Goal: Complete application form: Complete application form

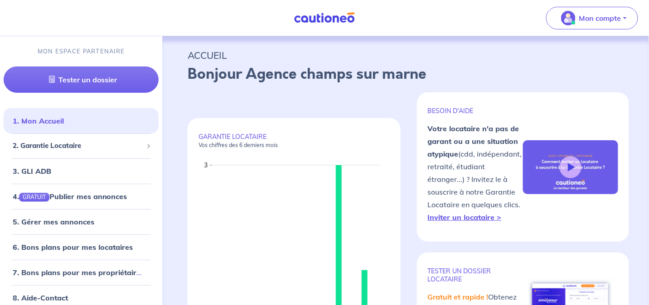
click at [605, 17] on p "Mon compte" at bounding box center [600, 18] width 42 height 11
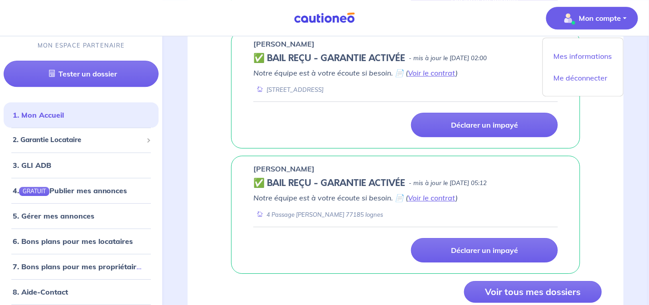
scroll to position [906, 0]
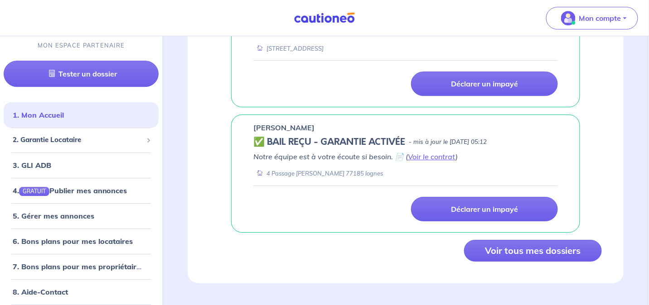
click at [552, 245] on button "Voir tous mes dossiers" at bounding box center [533, 251] width 138 height 22
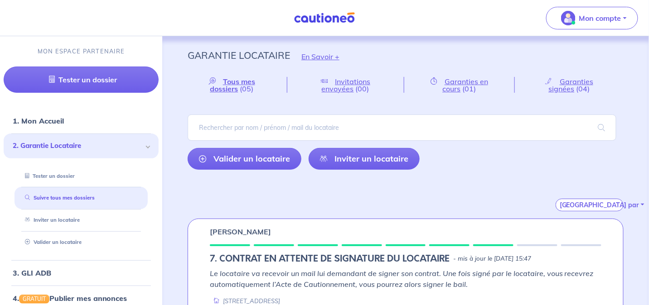
click at [353, 82] on span "Invitations envoyées" at bounding box center [346, 85] width 49 height 16
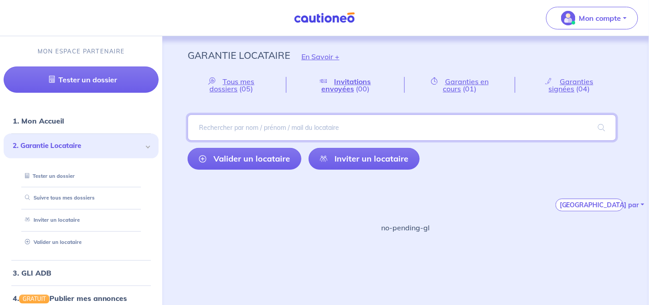
click at [214, 128] on input "search" at bounding box center [402, 128] width 429 height 26
type input "[PERSON_NAME]"
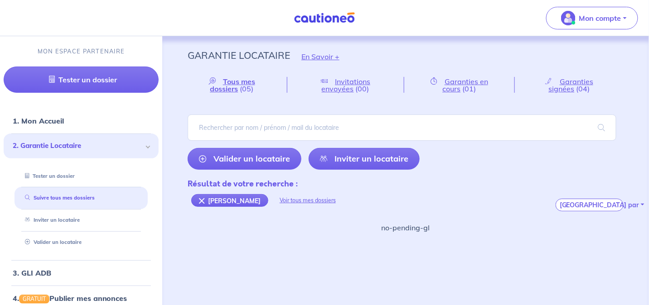
scroll to position [5, 0]
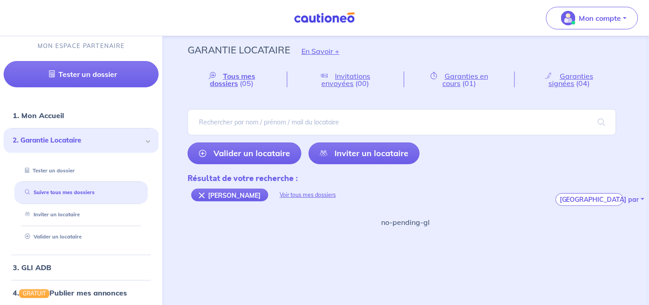
click at [198, 193] on div "[PERSON_NAME]" at bounding box center [229, 195] width 77 height 13
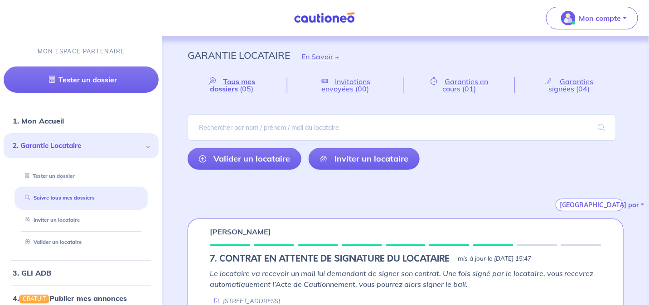
click at [236, 86] on span "Tous mes dossiers" at bounding box center [232, 85] width 45 height 16
click at [68, 242] on link "Valider un locataire" at bounding box center [51, 242] width 60 height 6
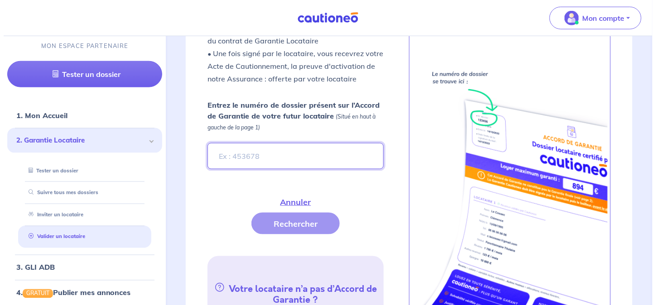
scroll to position [329, 0]
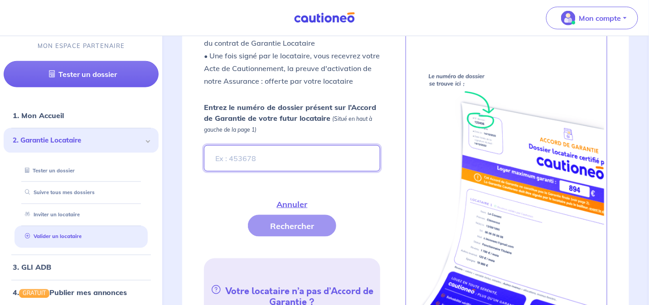
click at [222, 158] on input "Entrez le numéro de dossier présent sur l’Accord de Garantie de votre futur loc…" at bounding box center [292, 158] width 176 height 26
type input "v7aCvh"
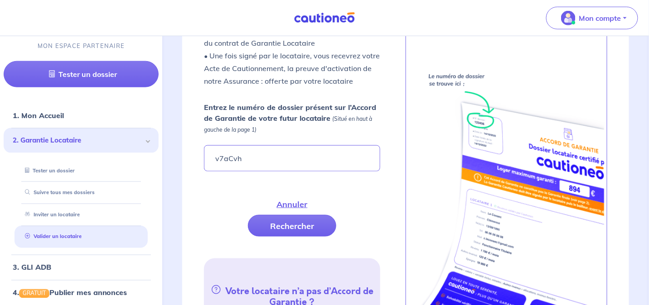
click at [314, 227] on button "Rechercher" at bounding box center [292, 226] width 88 height 22
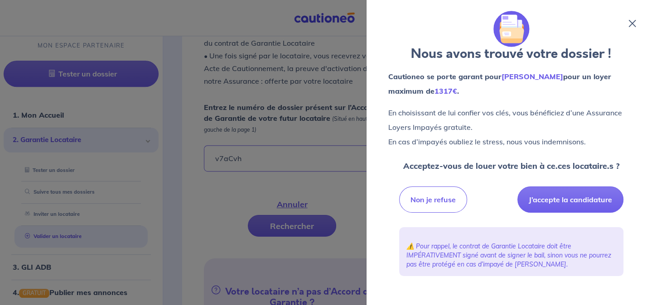
click at [569, 196] on button "J’accepte la candidature" at bounding box center [571, 200] width 106 height 26
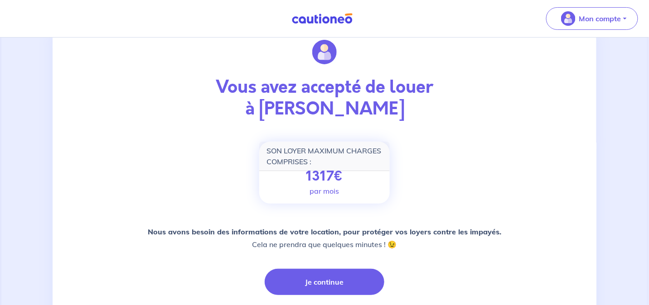
scroll to position [45, 0]
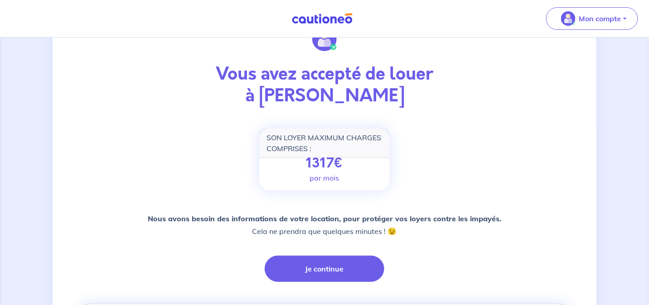
click at [316, 271] on button "Je continue" at bounding box center [325, 269] width 120 height 26
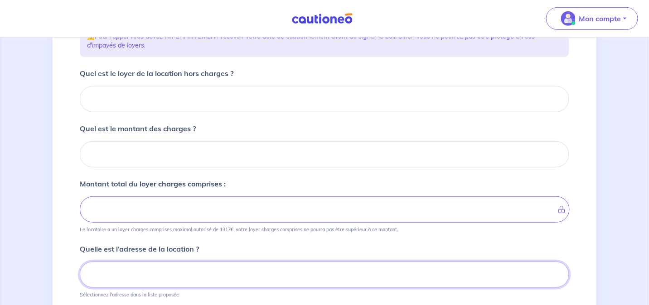
scroll to position [129, 0]
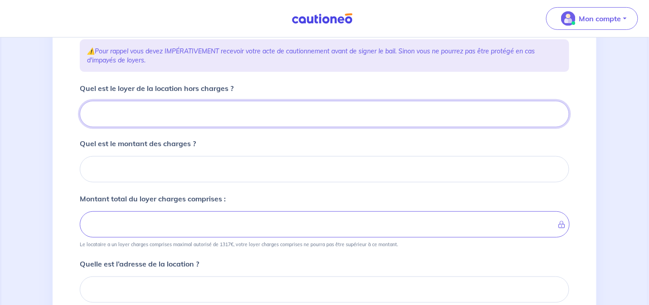
click at [122, 106] on input "Quel est le loyer de la location hors charges ?" at bounding box center [324, 114] width 489 height 26
type input "6"
type input "684"
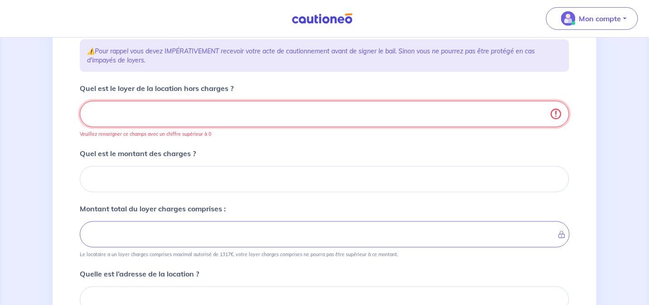
type input "684.0"
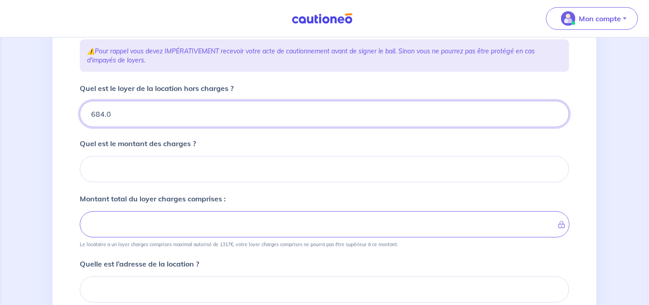
type input "684.04"
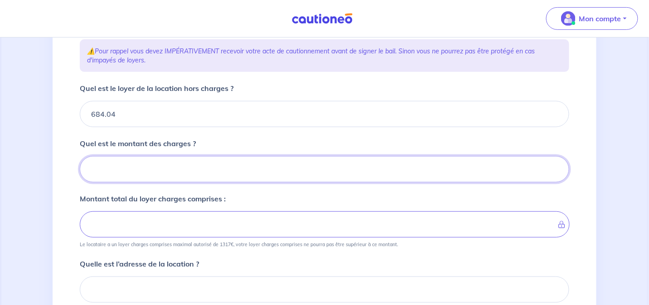
click at [118, 160] on input "Quel est le montant des charges ?" at bounding box center [324, 169] width 489 height 26
type input "94"
type input "778.04"
type input "94.9"
type input "684.04"
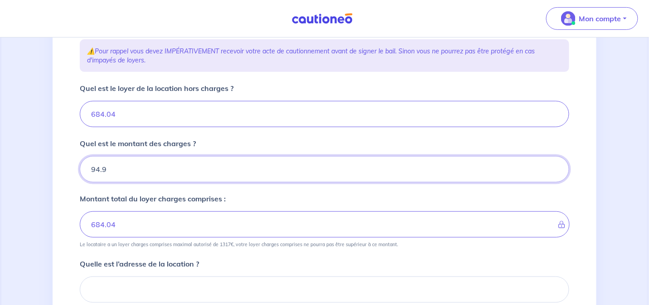
type input "94.94"
type input "778.98"
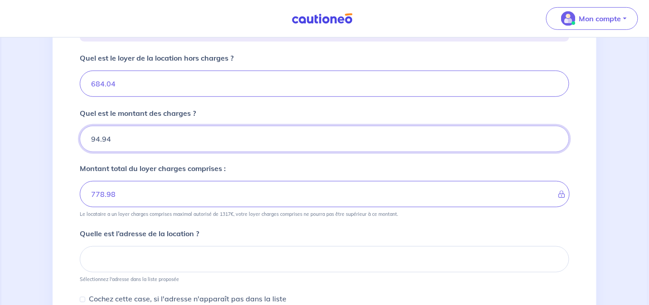
scroll to position [174, 0]
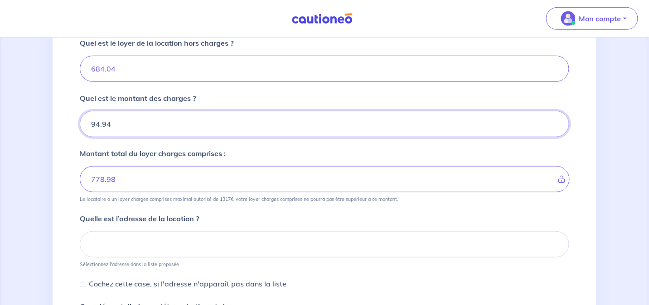
type input "94.94"
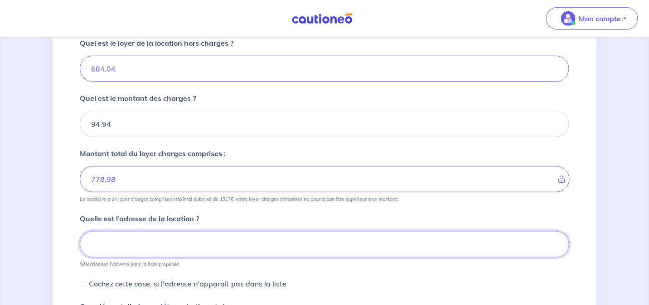
click at [106, 245] on input at bounding box center [324, 245] width 489 height 26
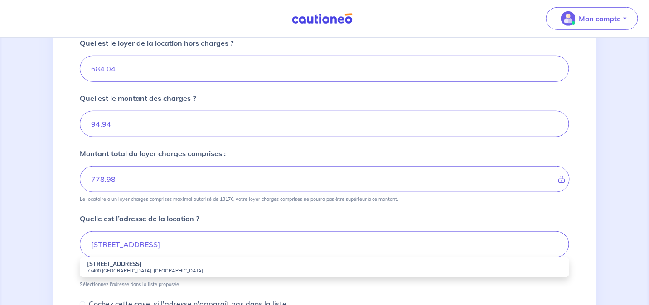
click at [117, 269] on small "77400 Saint-Thibault-des-Vignes, France" at bounding box center [324, 271] width 475 height 6
type input "12 Rue de Torcy, 77400 Saint-Thibault-des-Vignes, France"
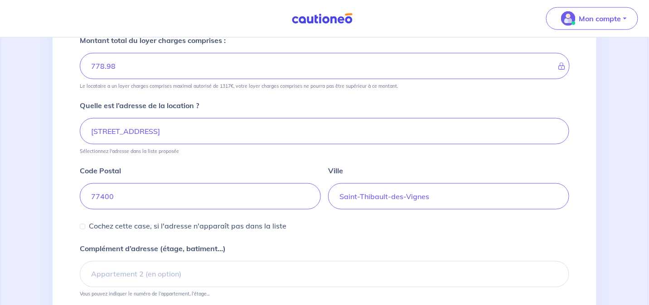
scroll to position [365, 0]
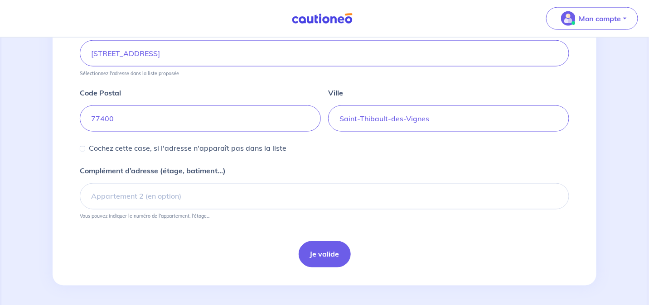
click at [328, 257] on button "Je valide" at bounding box center [325, 255] width 52 height 26
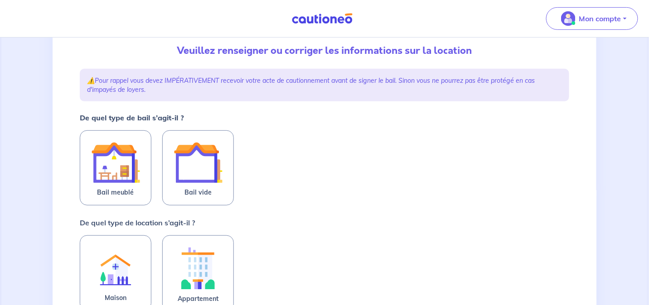
scroll to position [91, 0]
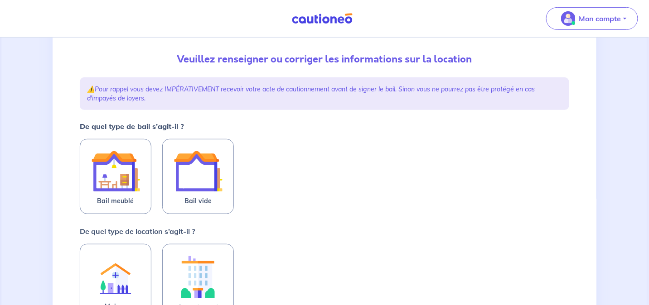
click at [202, 174] on img at bounding box center [198, 171] width 49 height 49
click at [0, 0] on input "Bail vide" at bounding box center [0, 0] width 0 height 0
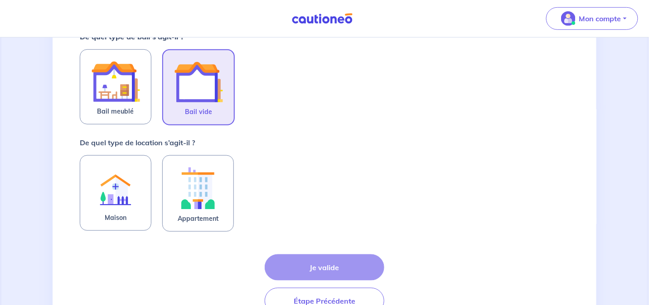
scroll to position [181, 0]
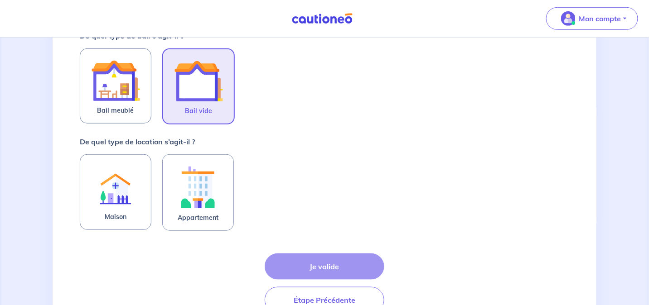
click at [198, 189] on img at bounding box center [198, 187] width 49 height 50
click at [0, 0] on input "Appartement" at bounding box center [0, 0] width 0 height 0
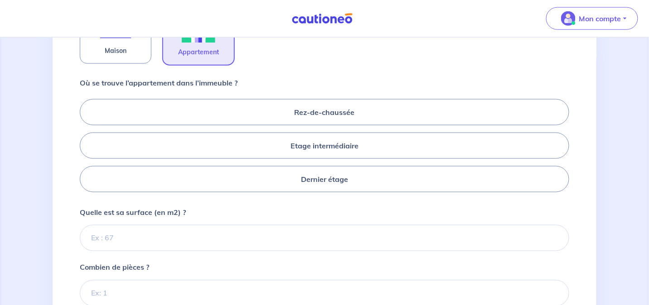
scroll to position [363, 0]
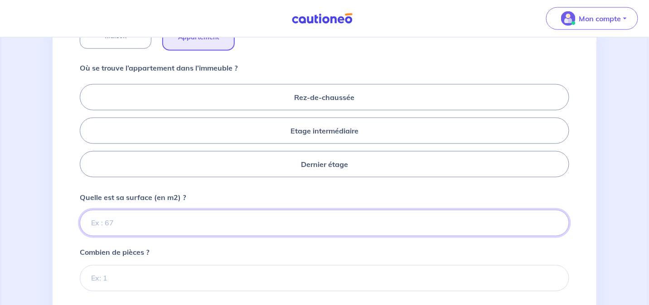
click at [114, 217] on input "Quelle est sa surface (en m2) ?" at bounding box center [324, 223] width 489 height 26
type input "45"
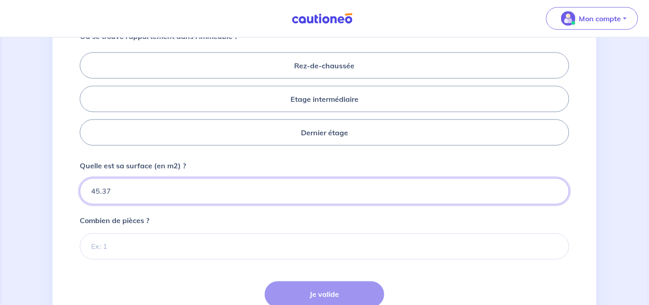
scroll to position [408, 0]
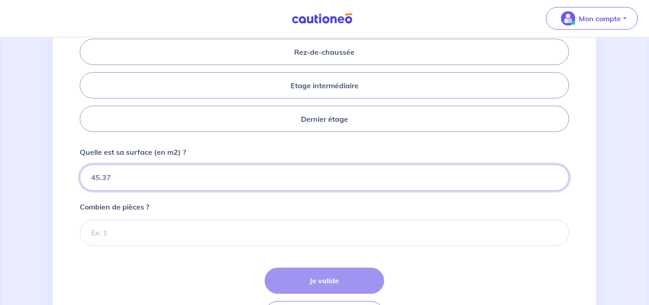
type input "45.37"
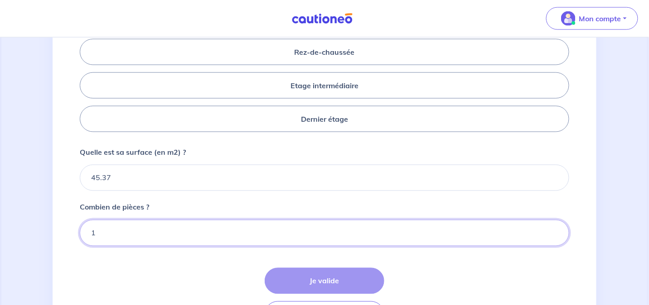
click at [555, 227] on input "1" at bounding box center [324, 233] width 489 height 26
click at [553, 233] on input "1" at bounding box center [324, 233] width 489 height 26
click at [554, 232] on input "1" at bounding box center [324, 233] width 489 height 26
type input "2"
click at [554, 227] on input "2" at bounding box center [324, 233] width 489 height 26
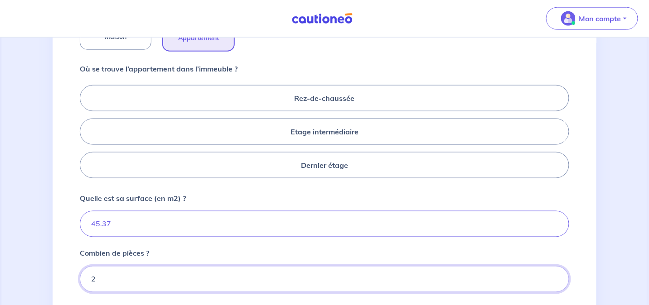
scroll to position [363, 0]
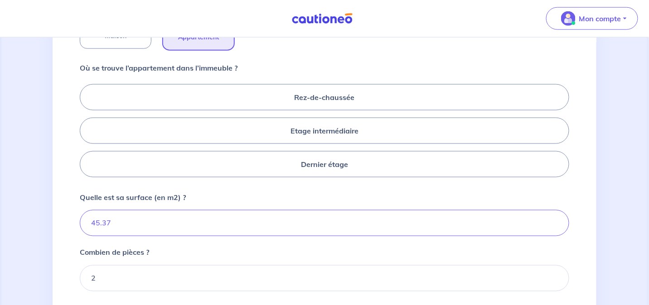
click at [359, 124] on label "Etage intermédiaire" at bounding box center [324, 131] width 489 height 26
click at [86, 128] on input "Etage intermédiaire" at bounding box center [83, 131] width 6 height 6
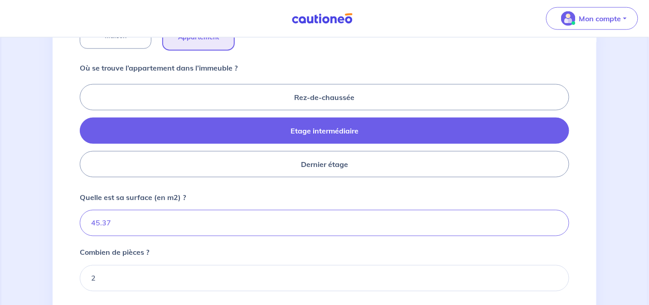
radio input "true"
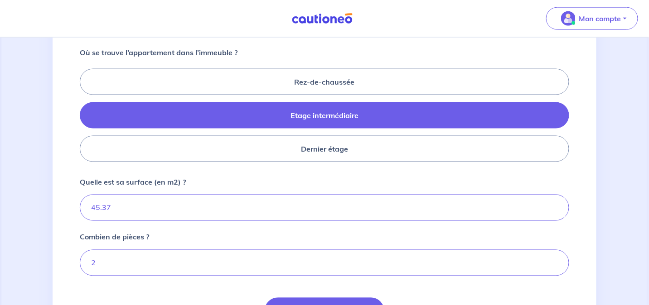
scroll to position [453, 0]
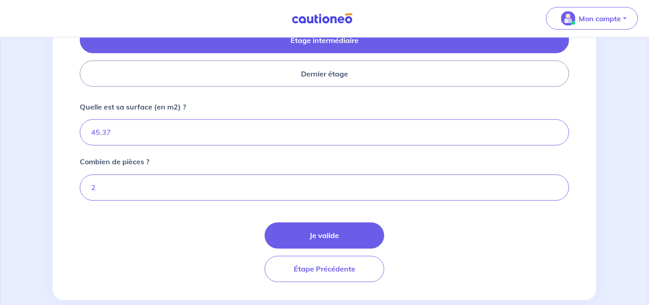
click at [317, 235] on button "Je valide" at bounding box center [325, 236] width 120 height 26
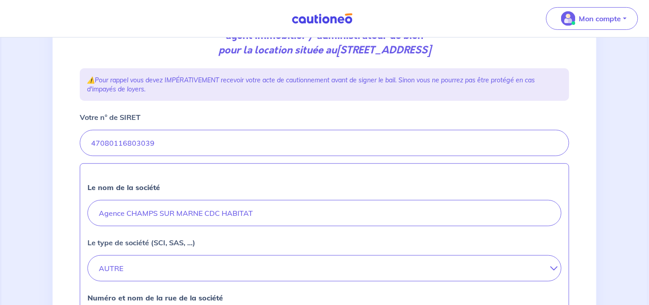
scroll to position [136, 0]
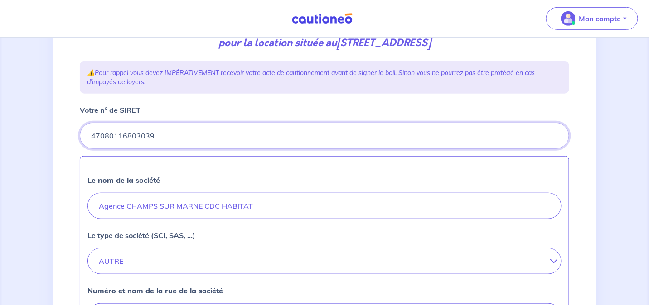
click at [159, 133] on input "Votre n° de SIRET" at bounding box center [324, 136] width 489 height 26
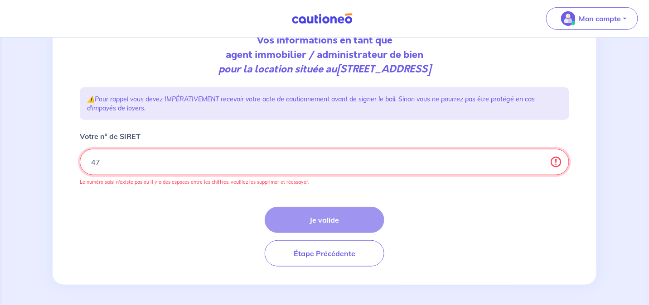
type input "4"
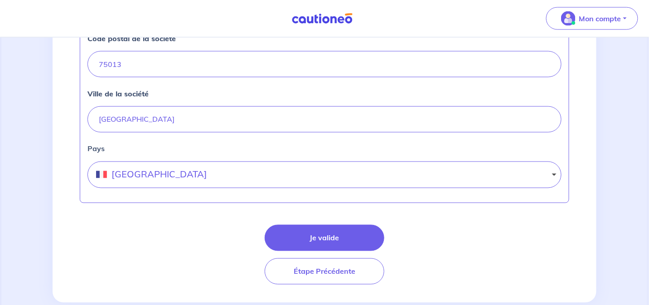
scroll to position [453, 0]
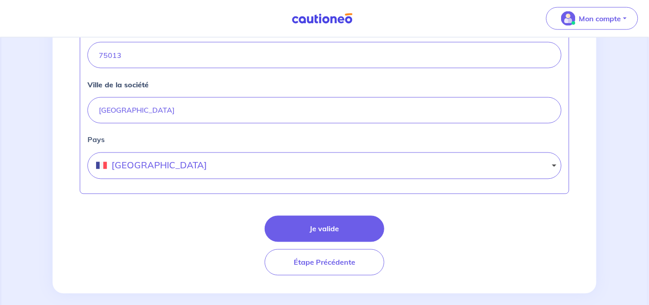
type input "55204648400325"
click at [315, 226] on button "Je valide" at bounding box center [325, 229] width 120 height 26
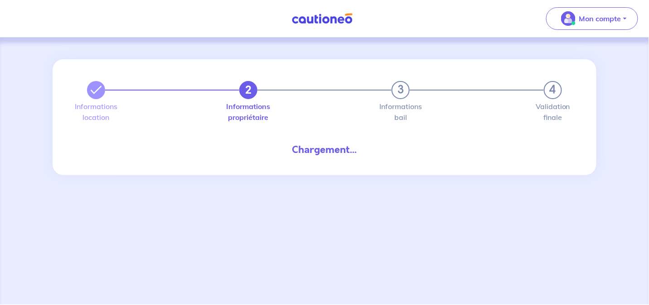
select select "FR"
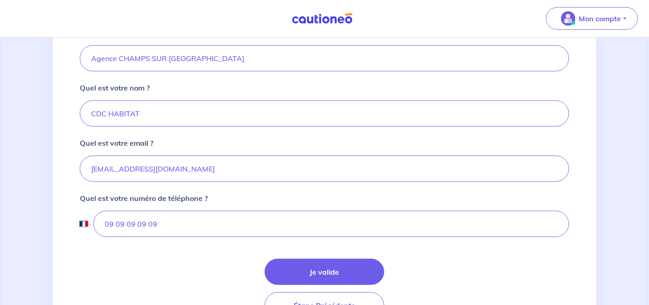
scroll to position [226, 0]
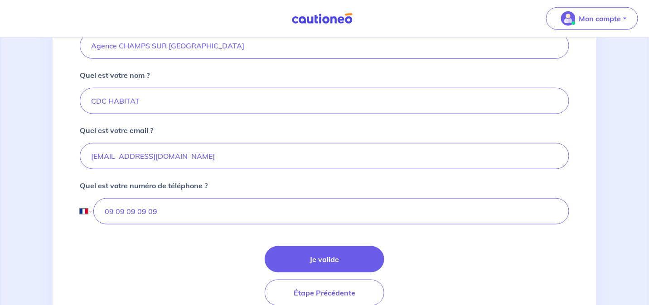
click at [314, 253] on button "Je valide" at bounding box center [325, 260] width 120 height 26
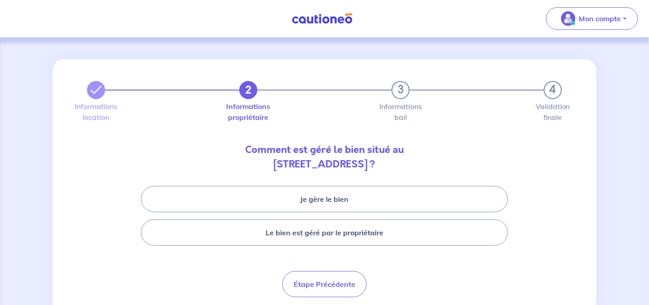
click at [361, 196] on button "Je gère le bien" at bounding box center [324, 199] width 367 height 26
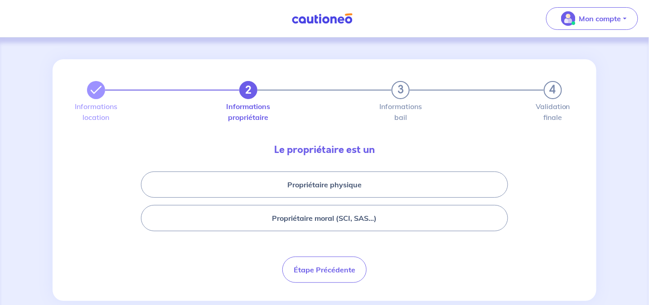
click at [318, 220] on button "Propriétaire moral (SCI, SAS...)" at bounding box center [324, 218] width 367 height 26
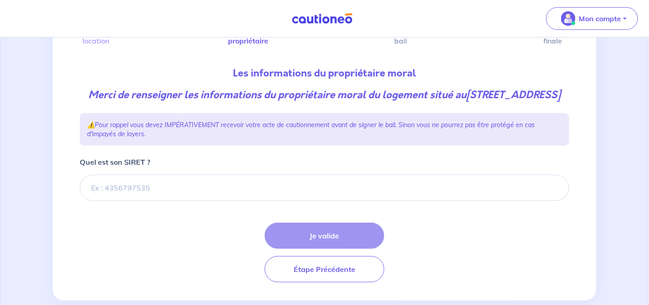
scroll to position [90, 0]
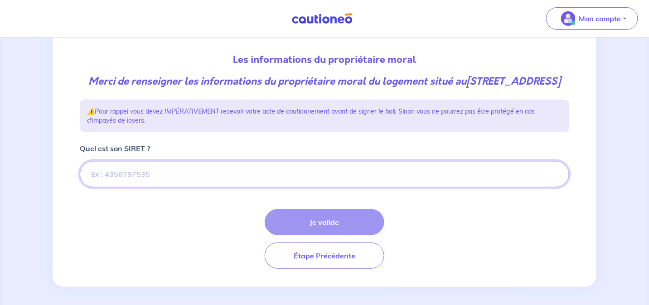
click at [93, 184] on input "Quel est son SIRET ?" at bounding box center [324, 174] width 489 height 26
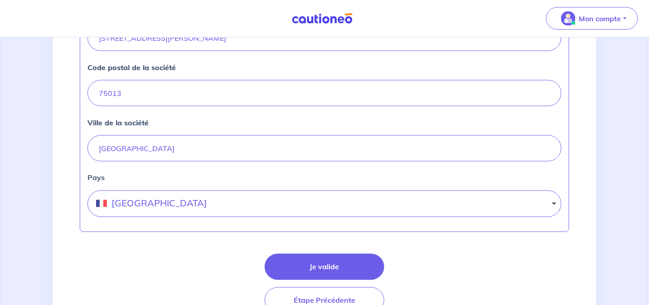
scroll to position [453, 0]
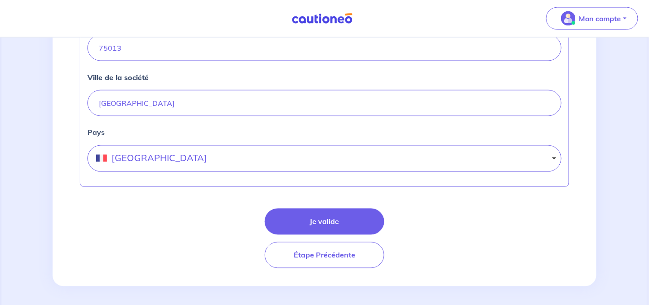
type input "55204648400325"
click at [336, 231] on button "Je valide" at bounding box center [325, 222] width 120 height 26
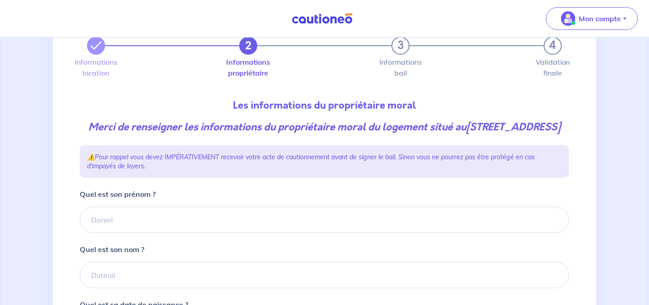
scroll to position [136, 0]
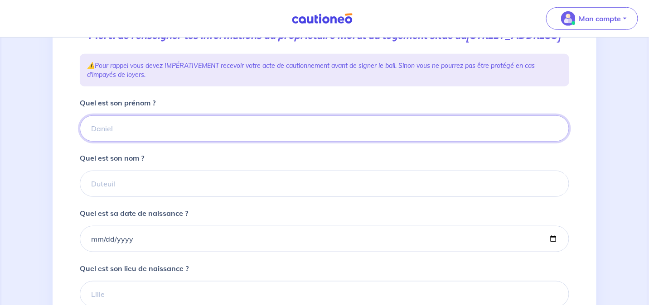
click at [105, 142] on input "Quel est son prénom ?" at bounding box center [324, 129] width 489 height 26
type input "CDC Habitat"
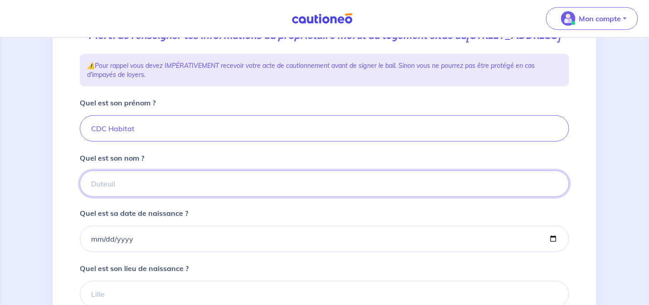
click at [116, 194] on input "Quel est son nom ?" at bounding box center [324, 184] width 489 height 26
type input "CDC Habitat"
click at [407, 229] on div "Quel est sa date de naissance ?" at bounding box center [324, 230] width 489 height 44
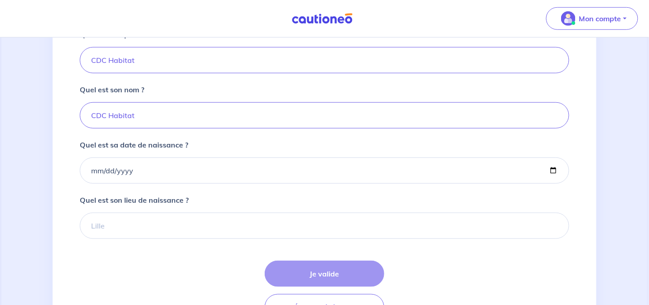
scroll to position [226, 0]
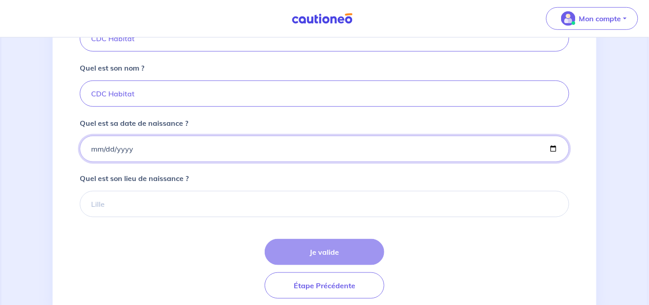
click at [142, 162] on input "Quel est sa date de naissance ?" at bounding box center [324, 149] width 489 height 26
type input "2000-01-01"
click at [198, 178] on form "Quel est son prénom ? CDC Habitat Quel est son nom ? CDC Habitat Quel est sa da…" at bounding box center [324, 153] width 489 height 292
click at [102, 218] on input "Quel est son lieu de naissance ?" at bounding box center [324, 204] width 489 height 26
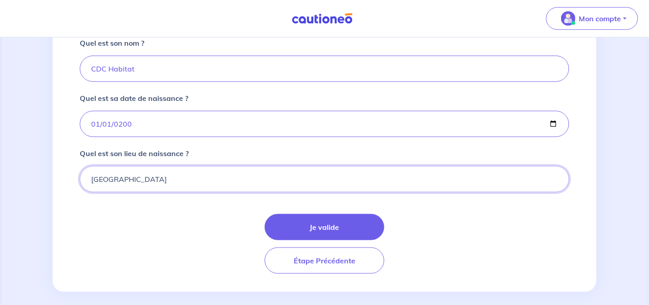
scroll to position [272, 0]
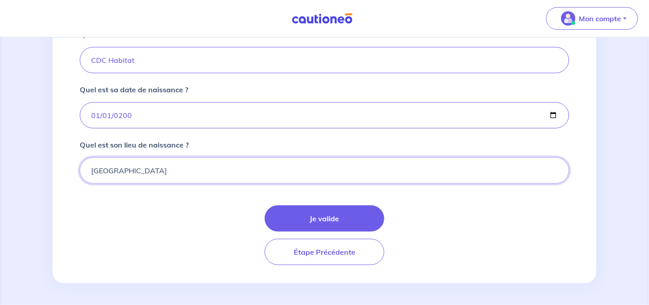
type input "Paris"
click at [339, 217] on button "Je valide" at bounding box center [325, 219] width 120 height 26
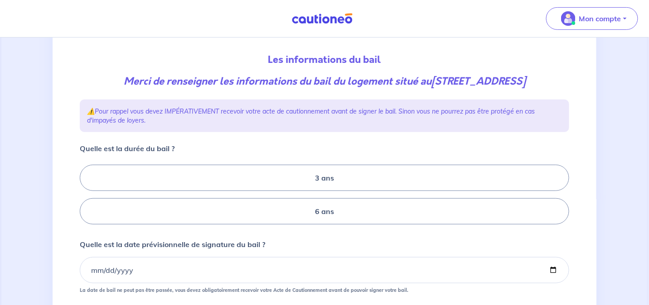
scroll to position [90, 0]
click at [312, 188] on label "3 ans" at bounding box center [324, 178] width 489 height 26
click at [86, 192] on input "3 ans" at bounding box center [83, 195] width 6 height 6
radio input "true"
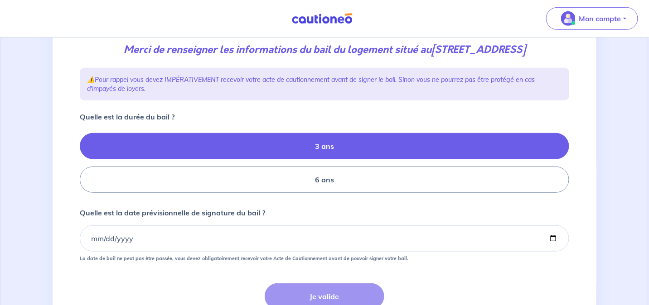
scroll to position [181, 0]
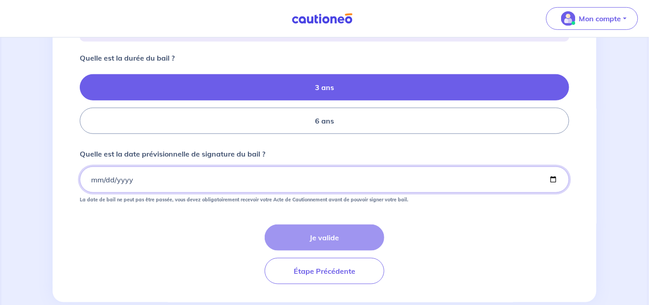
click at [160, 193] on input "Quelle est la date prévisionnelle de signature du bail ?" at bounding box center [324, 180] width 489 height 26
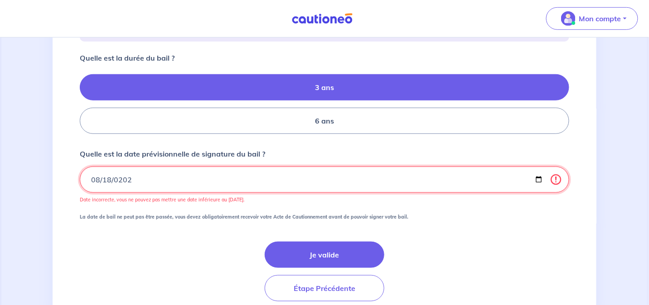
type input "2025-08-18"
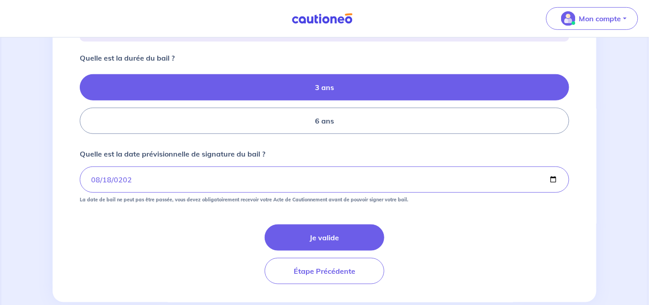
click at [170, 268] on div "Je valide Étape Précédente" at bounding box center [324, 255] width 489 height 60
click at [338, 251] on button "Je valide" at bounding box center [325, 238] width 120 height 26
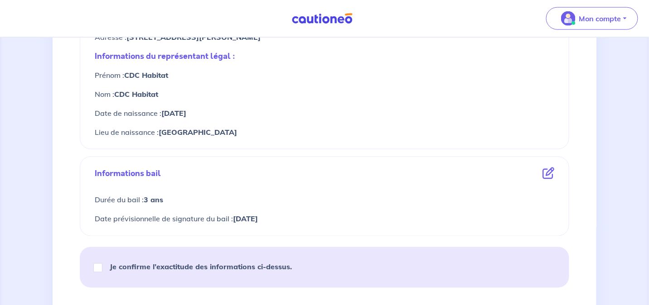
scroll to position [453, 0]
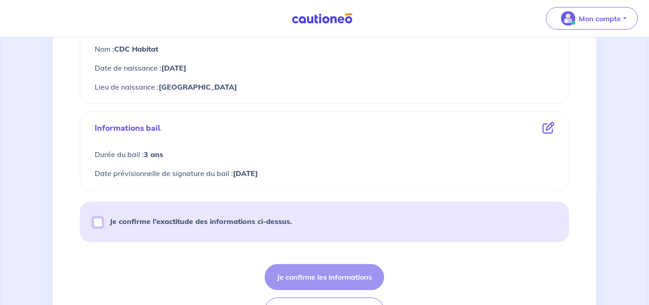
click at [98, 221] on input "Je confirme l’exactitude des informations ci-dessus." at bounding box center [97, 222] width 9 height 9
checkbox input "true"
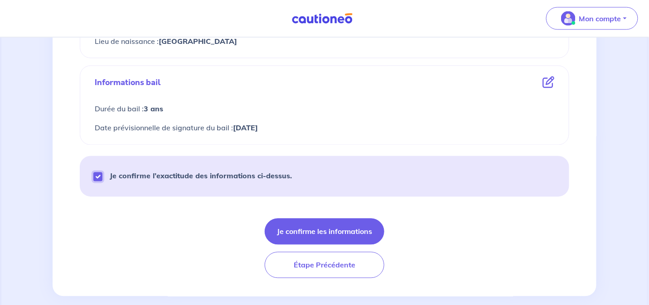
scroll to position [510, 0]
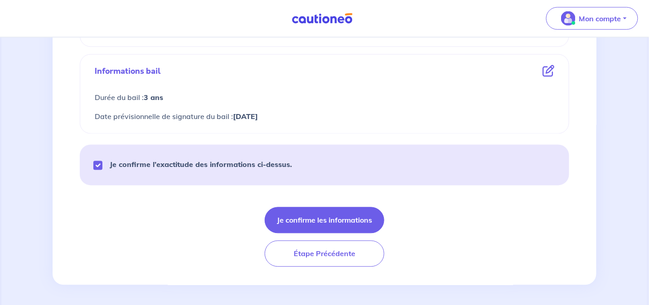
click at [314, 223] on button "Je confirme les informations" at bounding box center [325, 221] width 120 height 26
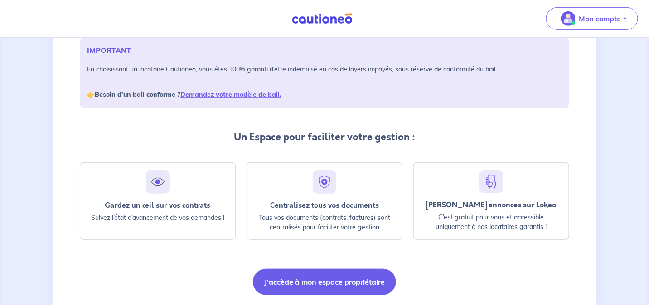
scroll to position [165, 0]
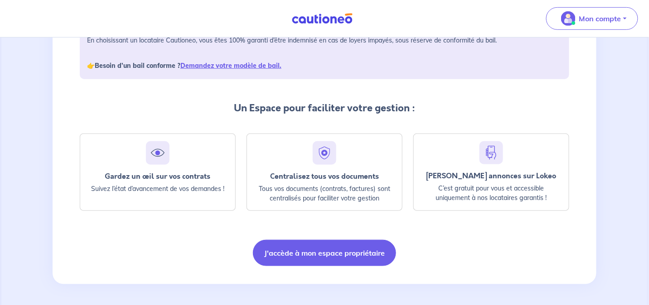
click at [346, 257] on button "J'accède à mon espace propriétaire" at bounding box center [324, 253] width 143 height 26
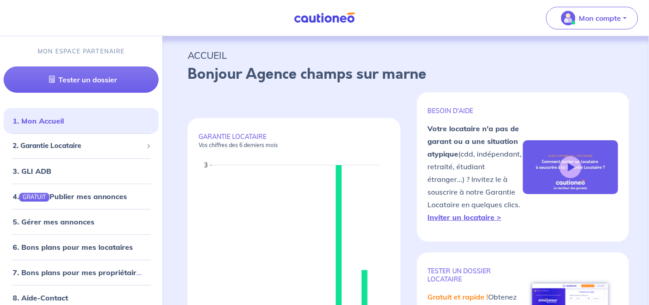
click at [618, 21] on p "Mon compte" at bounding box center [600, 18] width 42 height 11
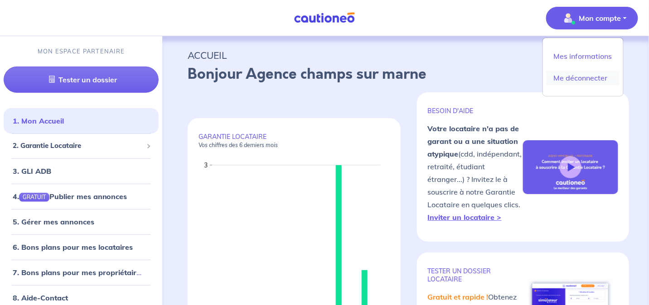
drag, startPoint x: 589, startPoint y: 74, endPoint x: 583, endPoint y: 73, distance: 6.0
click at [589, 74] on link "Me déconnecter" at bounding box center [583, 78] width 73 height 15
